Goal: Obtain resource: Download file/media

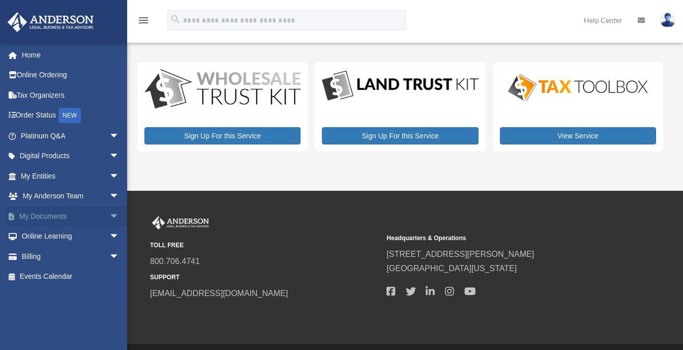
click at [109, 212] on span "arrow_drop_down" at bounding box center [119, 216] width 20 height 21
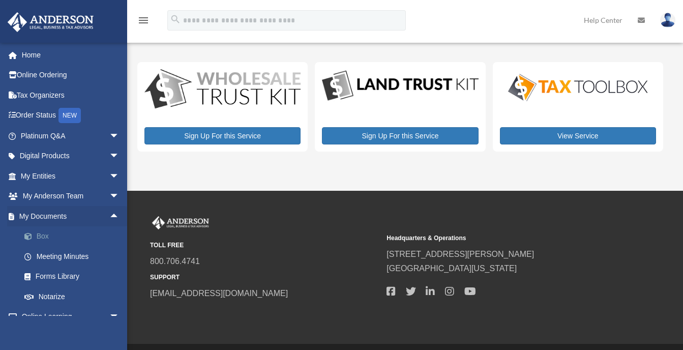
click at [39, 235] on link "Box" at bounding box center [74, 236] width 121 height 20
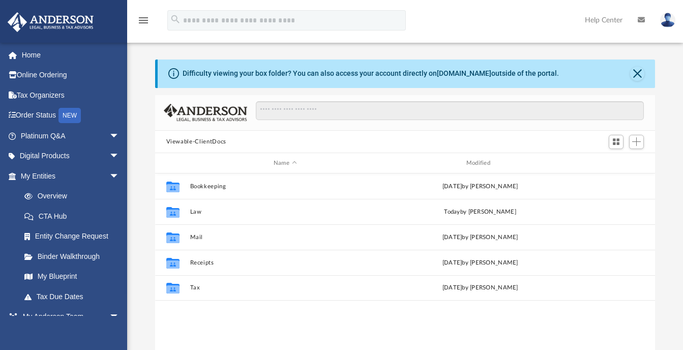
scroll to position [224, 492]
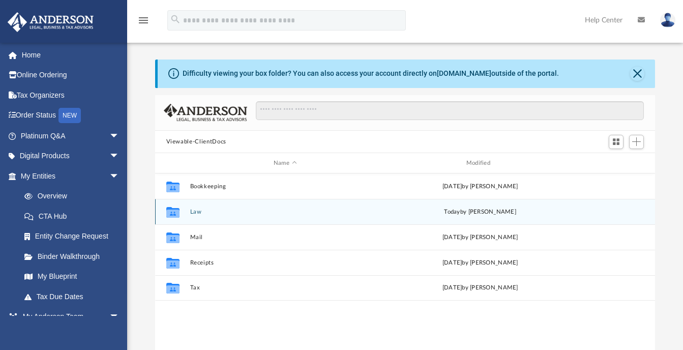
click at [175, 212] on icon "grid" at bounding box center [172, 214] width 13 height 8
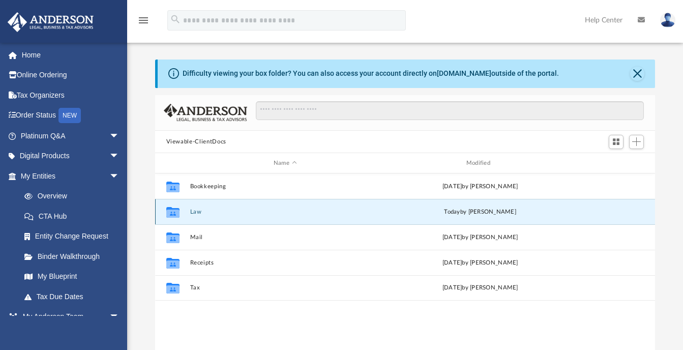
click at [193, 213] on button "Law" at bounding box center [285, 212] width 191 height 7
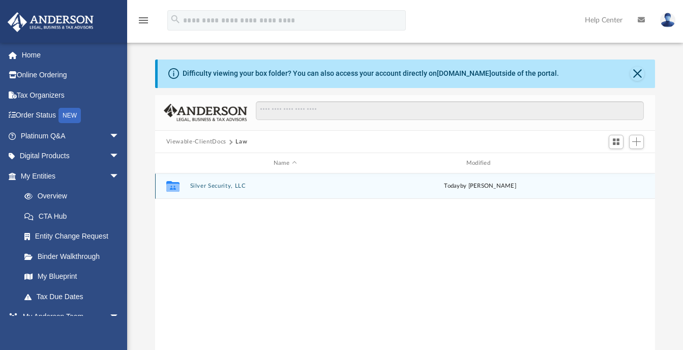
click at [209, 183] on button "Silver Security, LLC" at bounding box center [285, 186] width 191 height 7
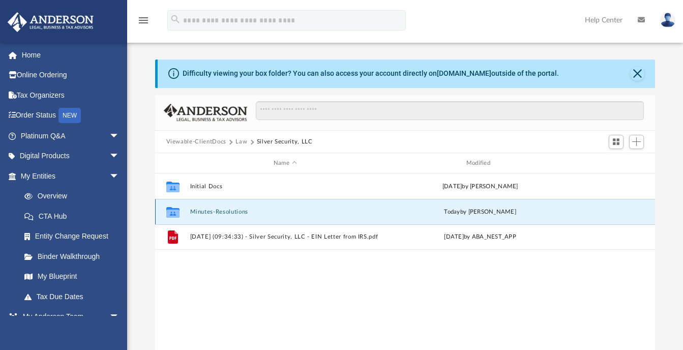
click at [205, 210] on button "Minutes-Resolutions" at bounding box center [285, 212] width 191 height 7
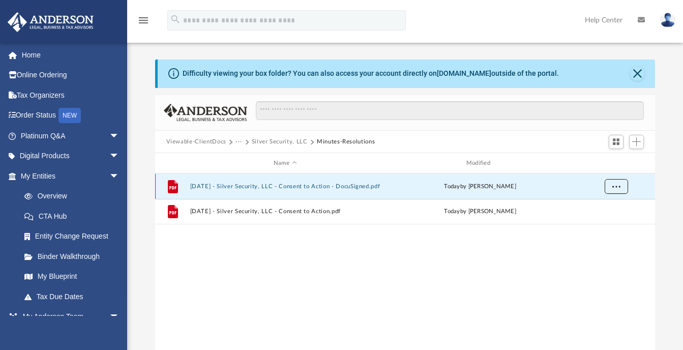
click at [611, 185] on button "More options" at bounding box center [615, 186] width 23 height 15
drag, startPoint x: 469, startPoint y: 250, endPoint x: 436, endPoint y: 249, distance: 32.6
click at [467, 250] on div "File 2025.09.17 - Silver Security, LLC - Consent to Action - DocuSigned.pdf tod…" at bounding box center [405, 278] width 500 height 211
click at [271, 184] on button "2025.09.17 - Silver Security, LLC - Consent to Action - DocuSigned.pdf" at bounding box center [285, 186] width 191 height 7
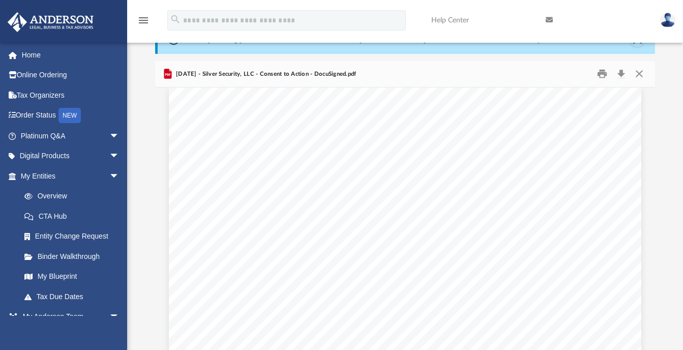
scroll to position [0, 0]
click at [601, 75] on button "Print" at bounding box center [602, 74] width 20 height 16
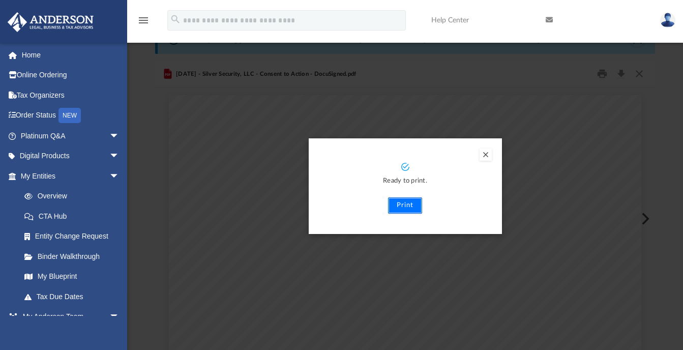
click at [409, 206] on button "Print" at bounding box center [405, 205] width 34 height 16
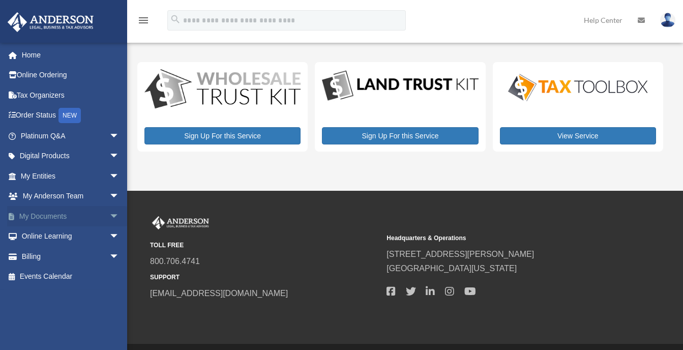
click at [109, 212] on span "arrow_drop_down" at bounding box center [119, 216] width 20 height 21
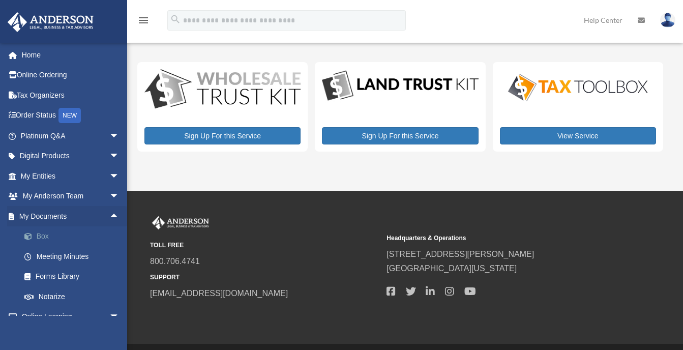
click at [42, 235] on link "Box" at bounding box center [74, 236] width 121 height 20
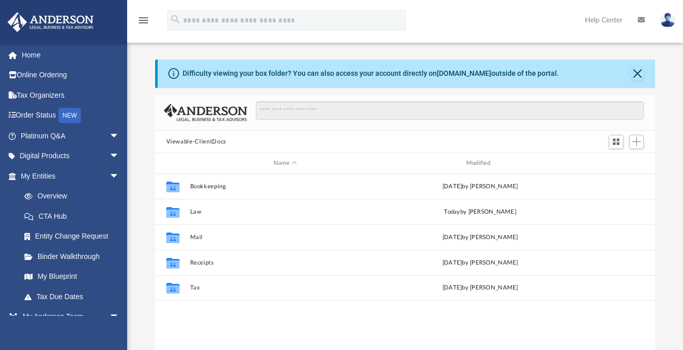
scroll to position [224, 492]
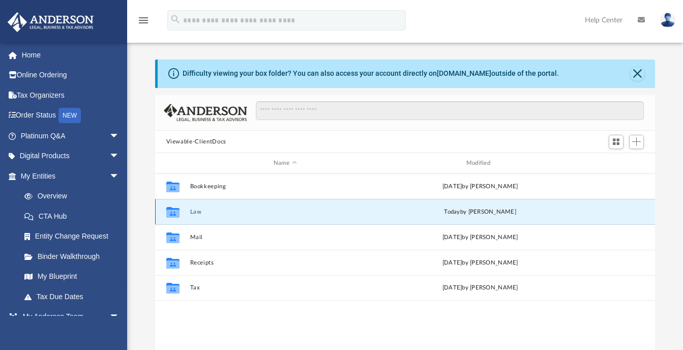
click at [193, 211] on button "Law" at bounding box center [285, 212] width 191 height 7
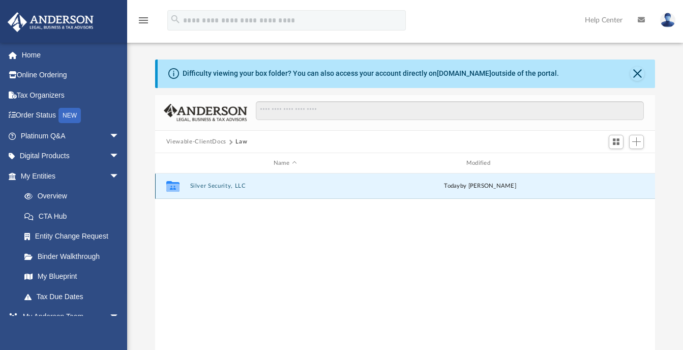
click at [211, 185] on button "Silver Security, LLC" at bounding box center [285, 186] width 191 height 7
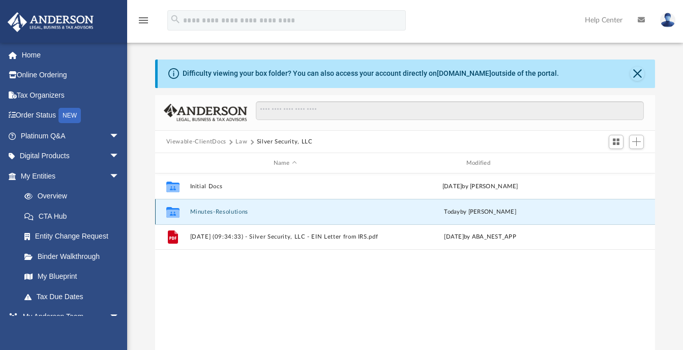
click at [219, 210] on button "Minutes-Resolutions" at bounding box center [285, 212] width 191 height 7
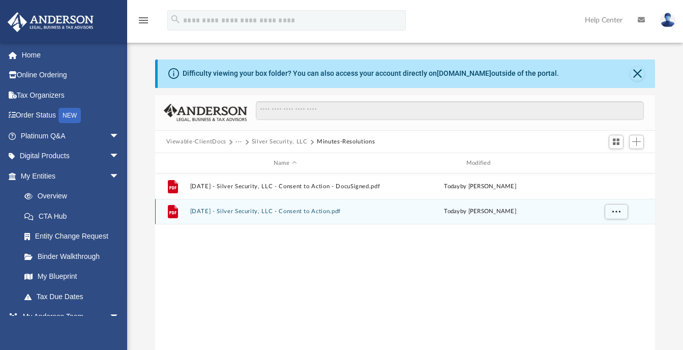
click at [317, 210] on button "2025.09.17 - Silver Security, LLC - Consent to Action.pdf" at bounding box center [285, 212] width 191 height 7
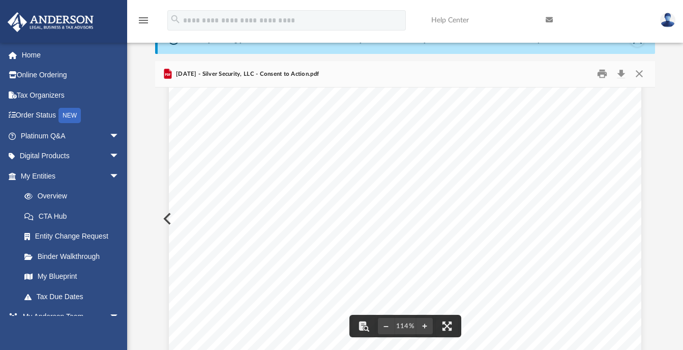
scroll to position [0, 0]
click at [669, 18] on img at bounding box center [667, 20] width 15 height 15
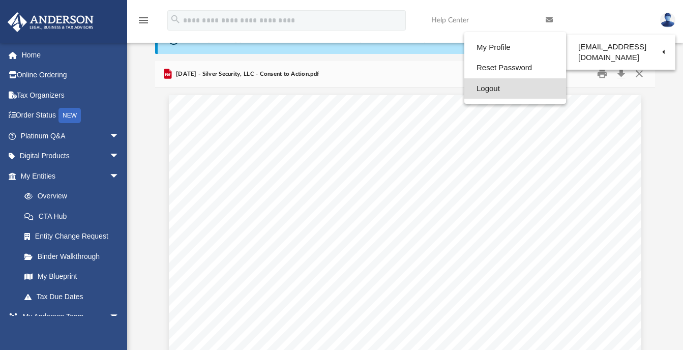
click at [479, 88] on link "Logout" at bounding box center [515, 88] width 102 height 21
